Goal: Task Accomplishment & Management: Manage account settings

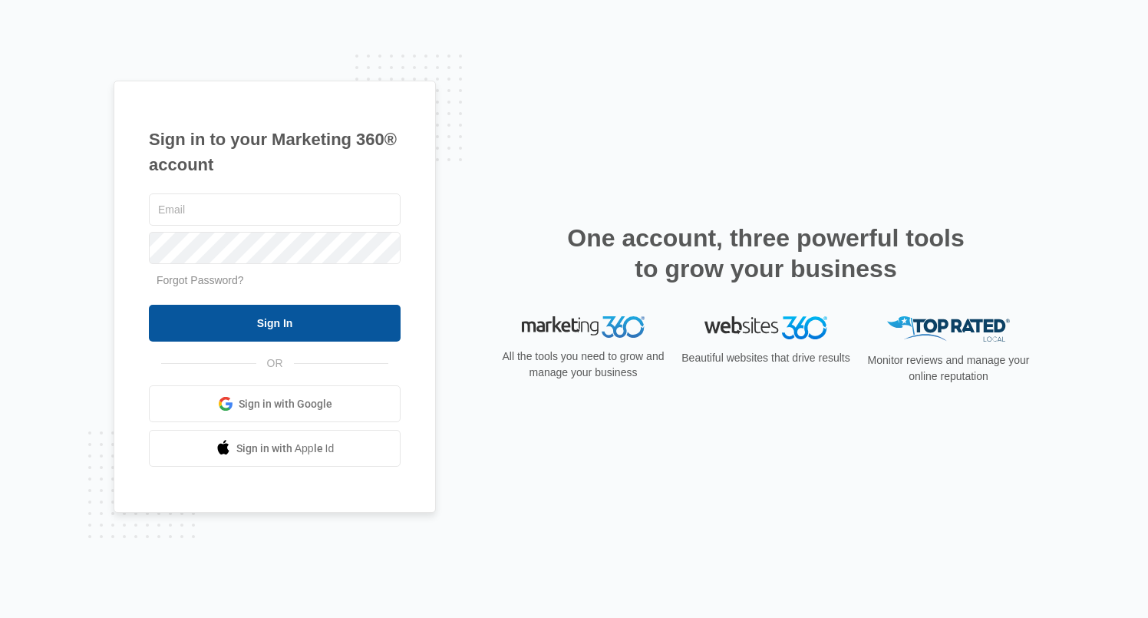
type input "[PERSON_NAME][EMAIL_ADDRESS][PERSON_NAME][DOMAIN_NAME]"
click at [299, 321] on input "Sign In" at bounding box center [275, 323] width 252 height 37
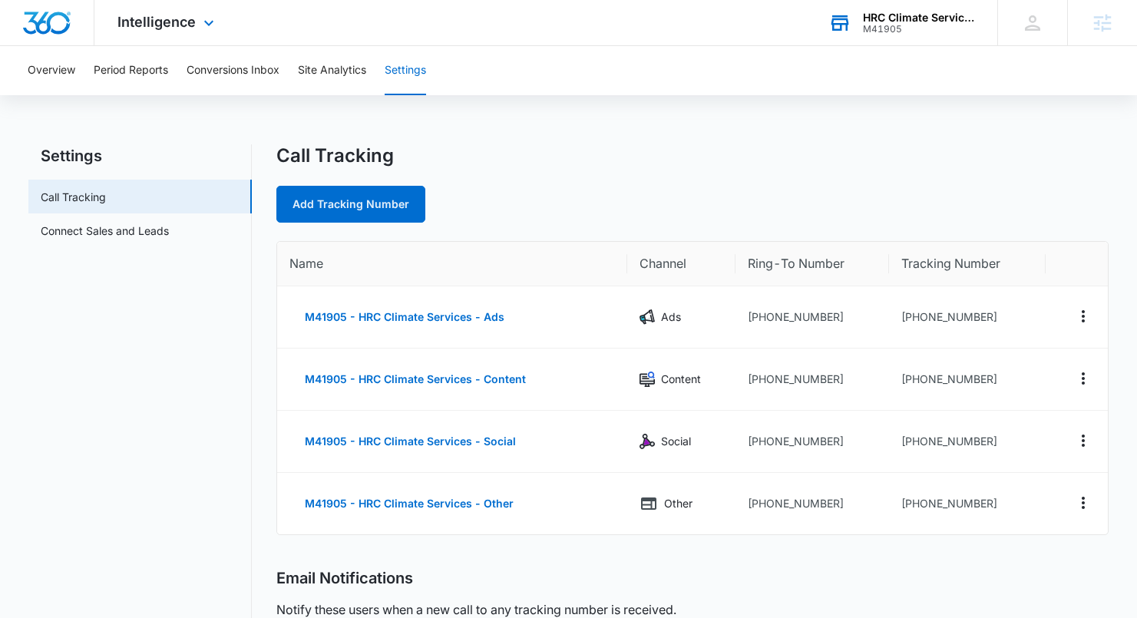
click at [896, 30] on div "M41905" at bounding box center [919, 29] width 112 height 11
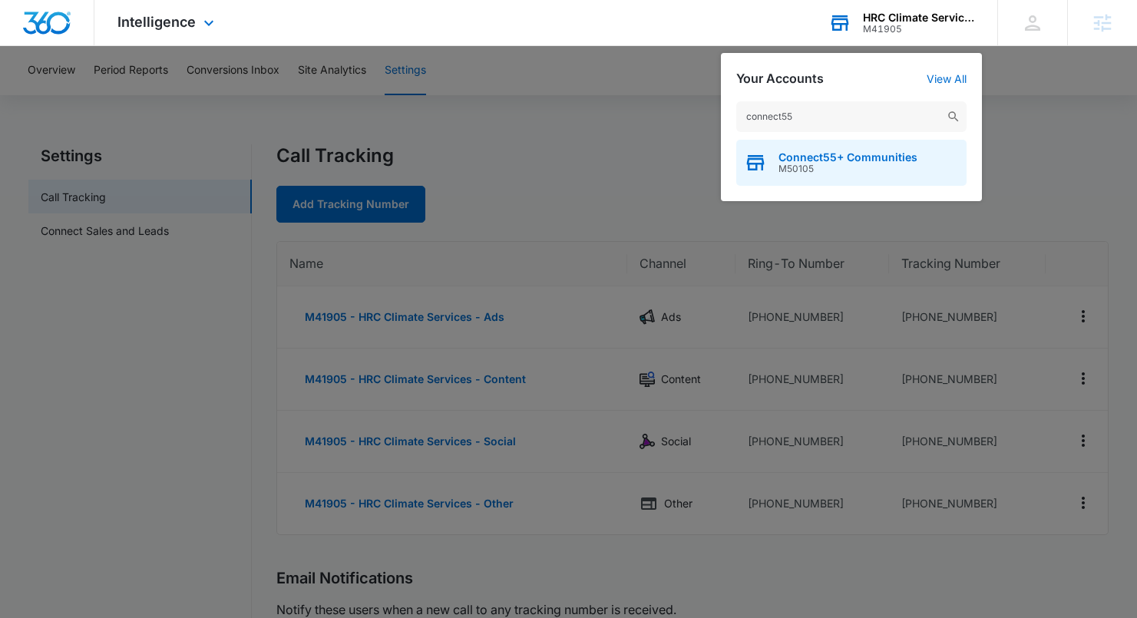
type input "connect55"
click at [849, 156] on span "Connect55+ Communities" at bounding box center [847, 157] width 139 height 12
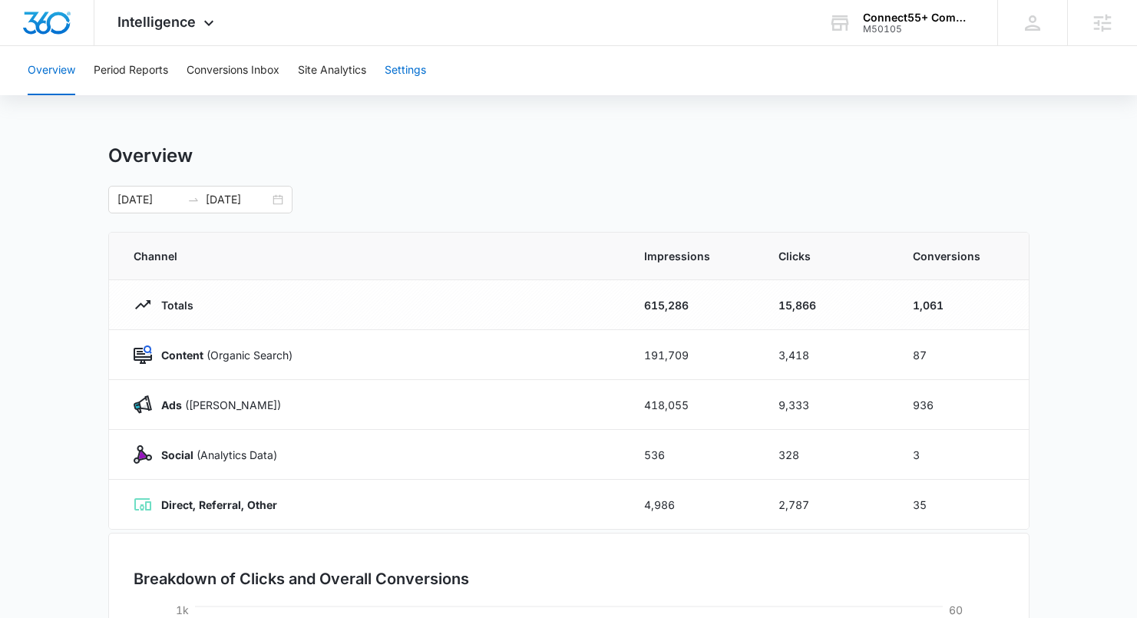
click at [415, 64] on button "Settings" at bounding box center [405, 70] width 41 height 49
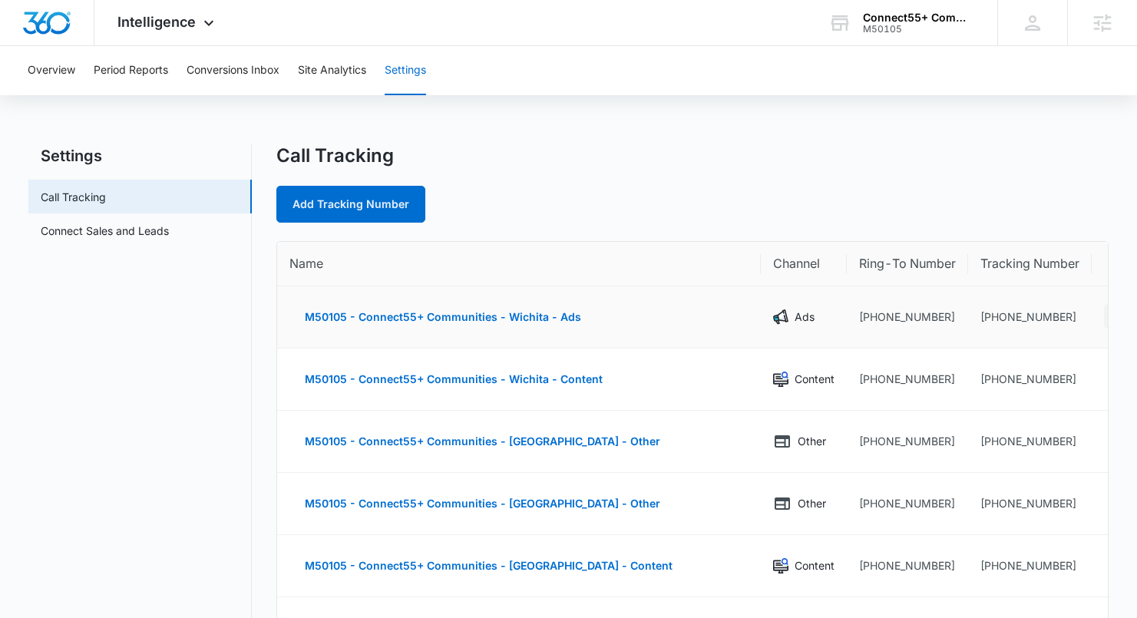
click at [1107, 318] on icon "Actions" at bounding box center [1116, 316] width 18 height 18
click at [1028, 304] on div "Edit" at bounding box center [1044, 304] width 32 height 11
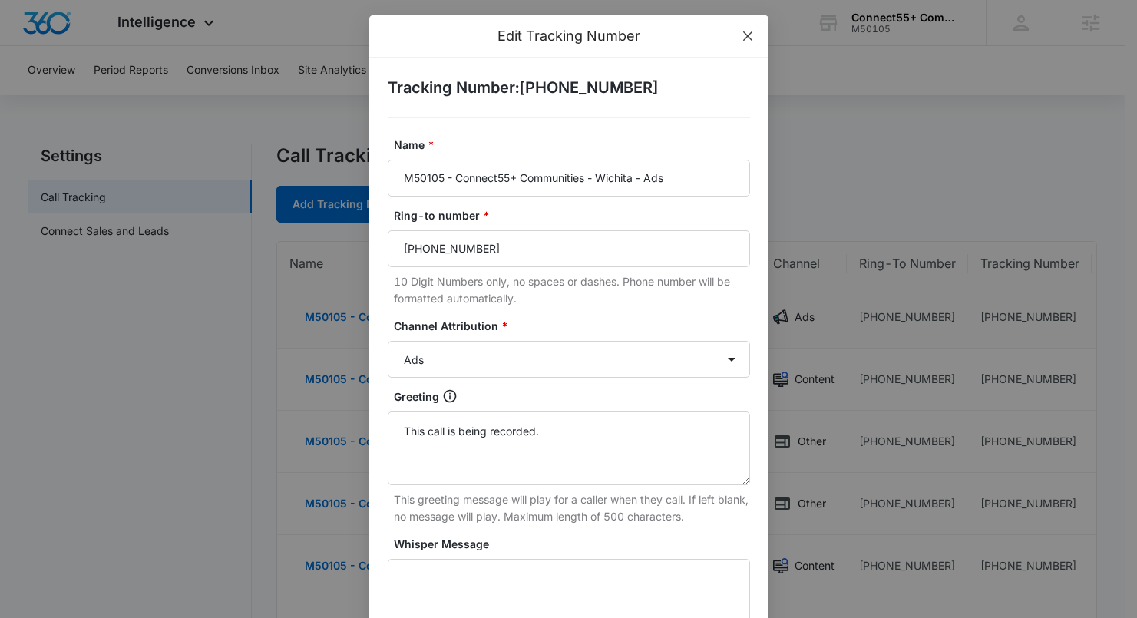
click at [744, 32] on icon "close" at bounding box center [746, 35] width 9 height 9
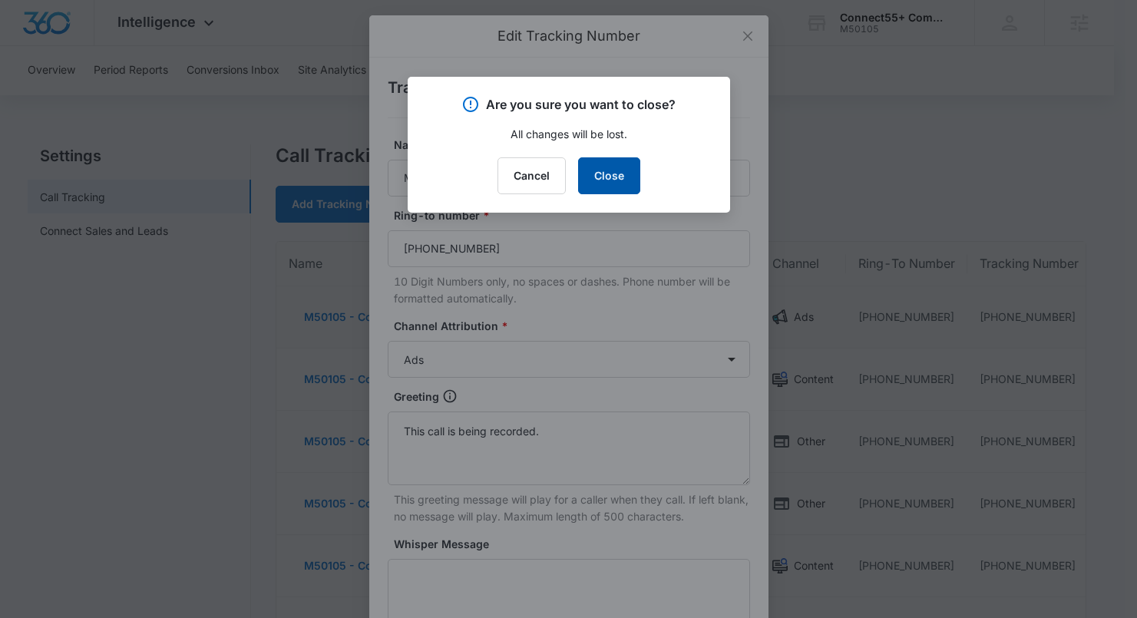
click at [612, 173] on button "Close" at bounding box center [609, 175] width 62 height 37
